Goal: Find contact information: Find contact information

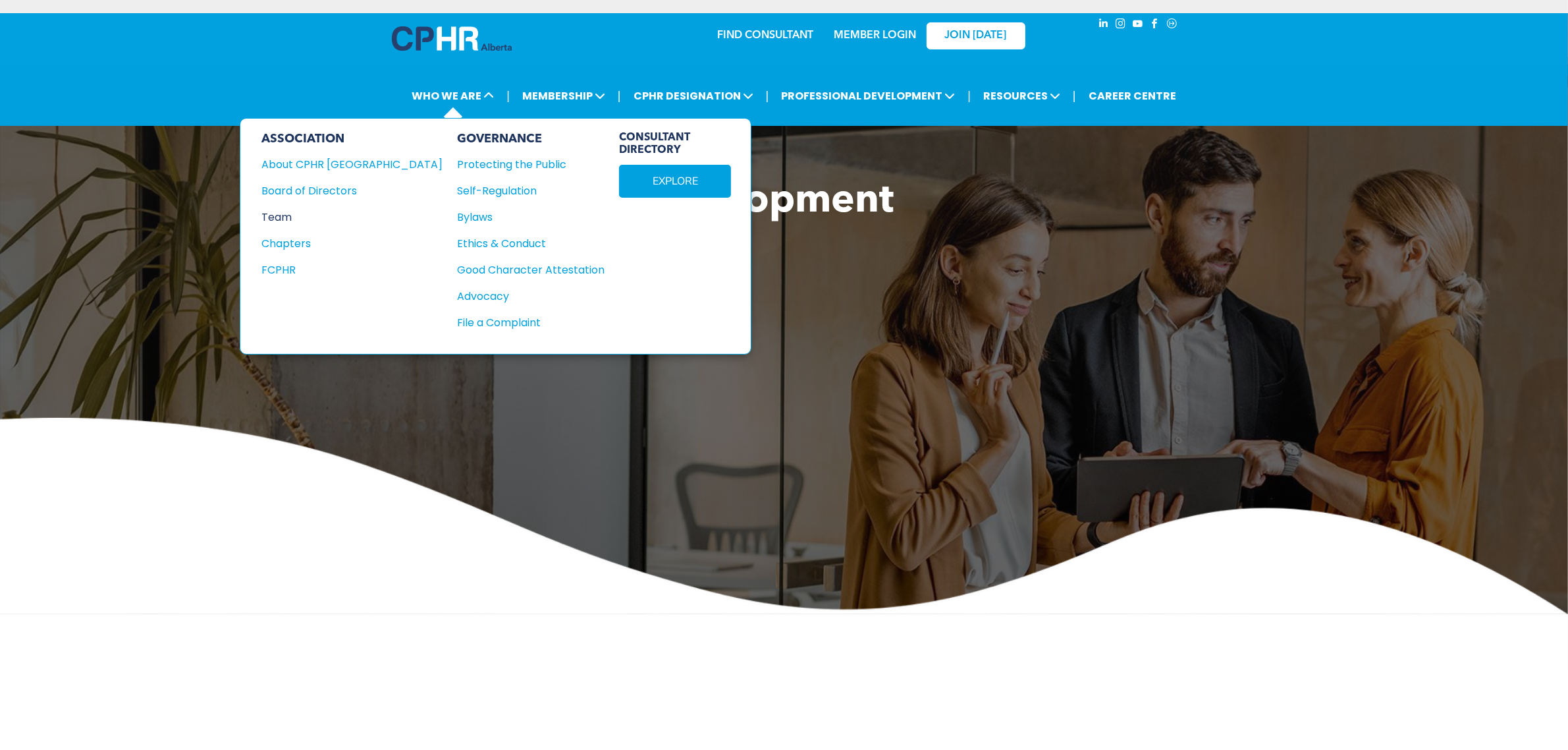
click at [288, 214] on div "Team" at bounding box center [343, 217] width 163 height 16
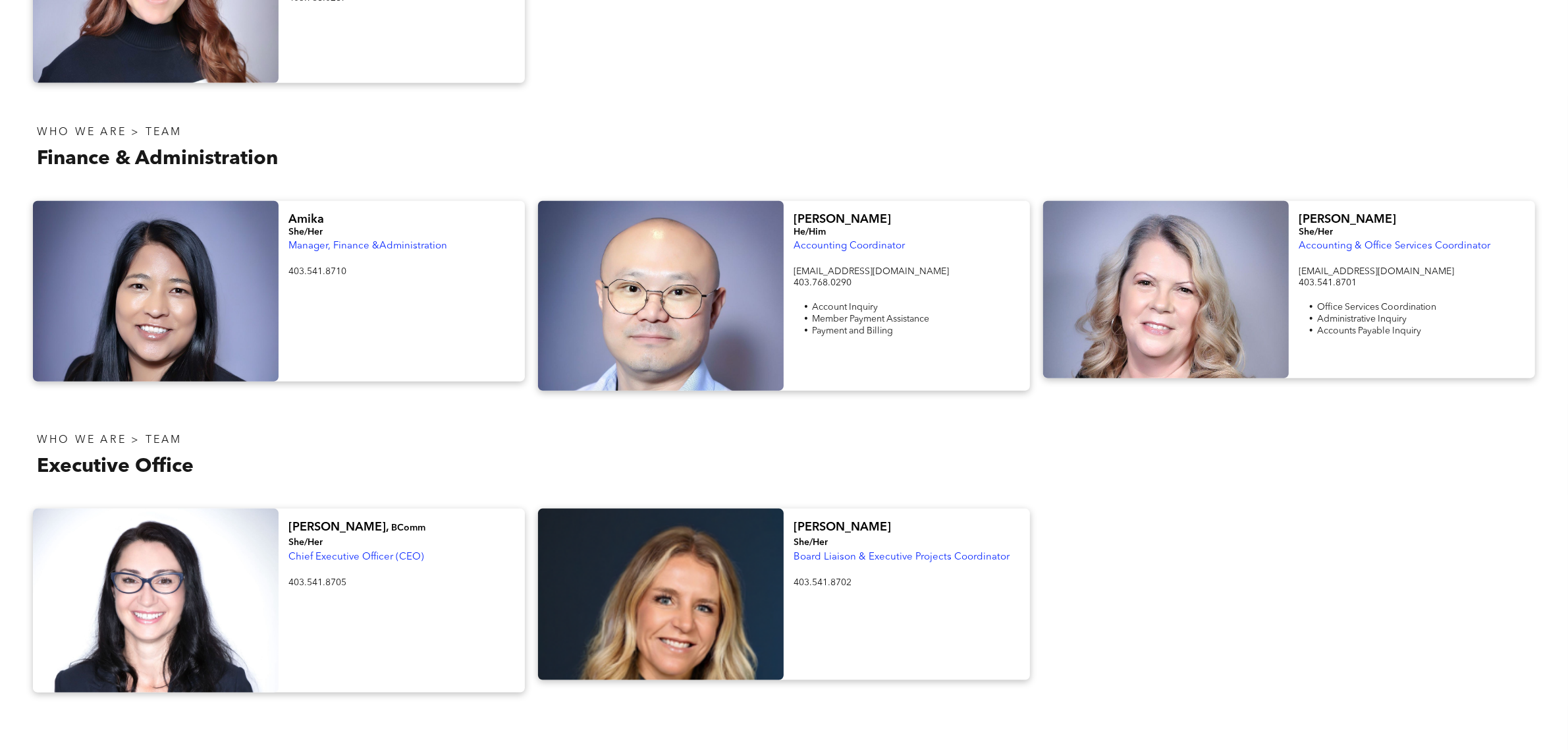
scroll to position [1894, 0]
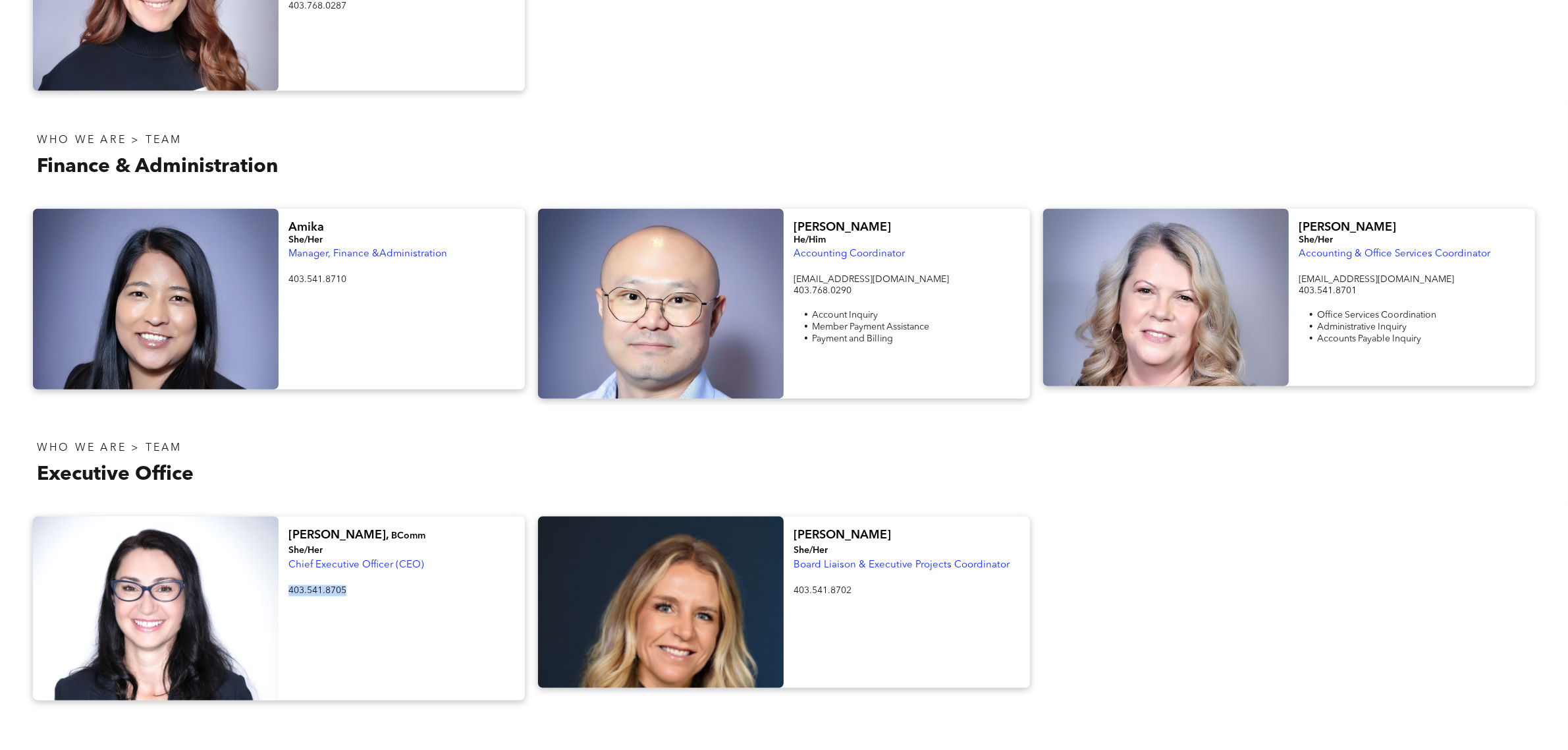
drag, startPoint x: 353, startPoint y: 572, endPoint x: 280, endPoint y: 576, distance: 73.1
click at [280, 576] on div "[PERSON_NAME], BComm She/Her Chief Executive Officer (CEO) 403.541.8705 ﻿" at bounding box center [401, 608] width 246 height 184
copy span "403.541.8705"
